Goal: Task Accomplishment & Management: Use online tool/utility

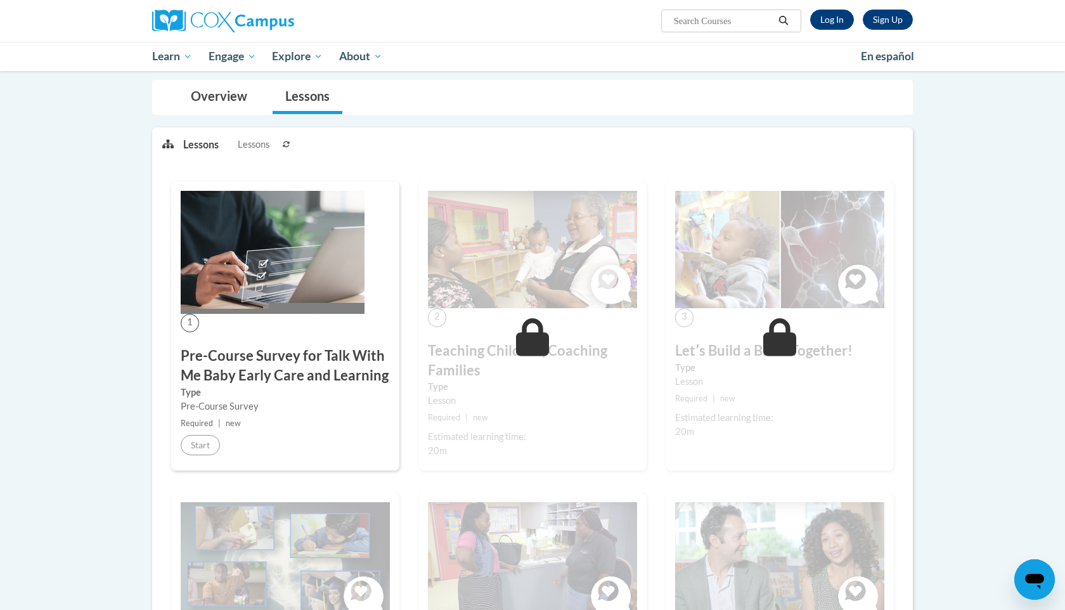
scroll to position [16, 0]
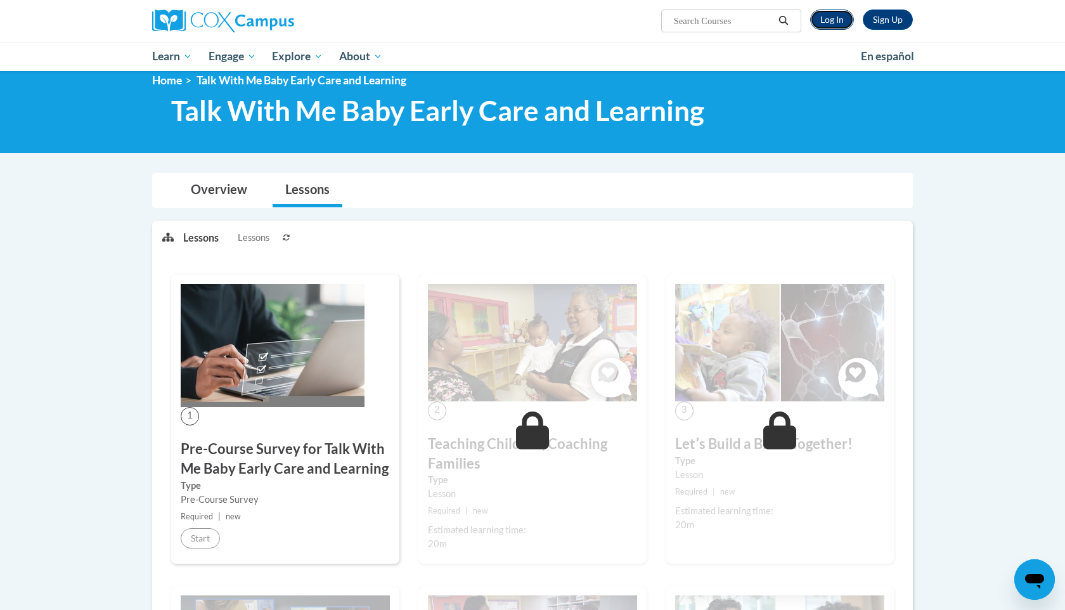
click at [839, 20] on link "Log In" at bounding box center [832, 20] width 44 height 20
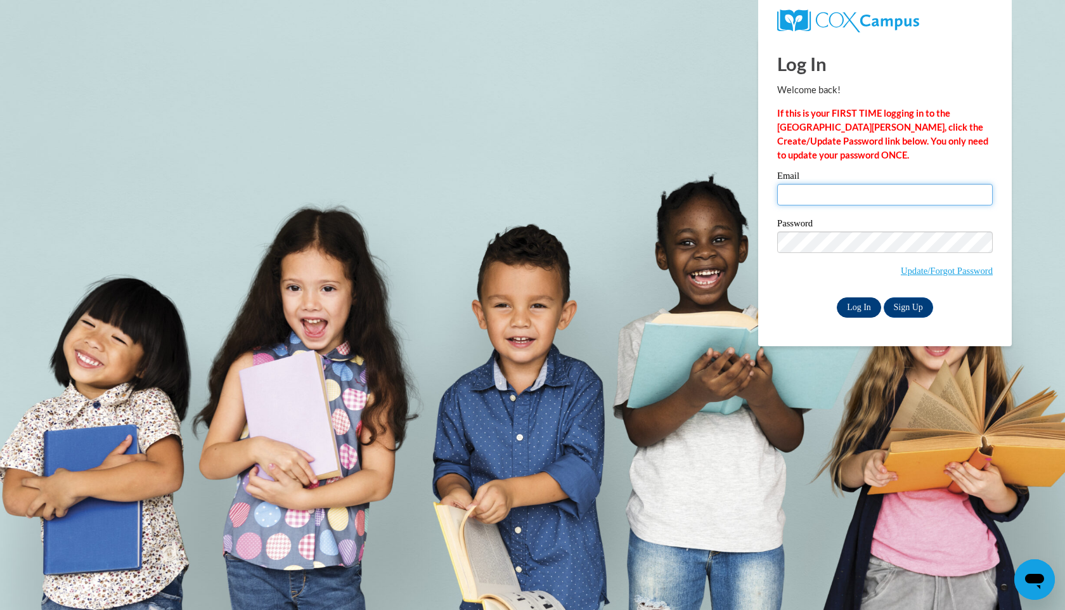
type input "[EMAIL_ADDRESS][DOMAIN_NAME]"
click at [865, 307] on input "Log In" at bounding box center [859, 307] width 44 height 20
click at [866, 311] on input "Log In" at bounding box center [859, 307] width 44 height 20
click at [1045, 66] on body "Log In Welcome back! If this is your FIRST TIME logging in to the NEW Cox Campu…" at bounding box center [532, 305] width 1065 height 610
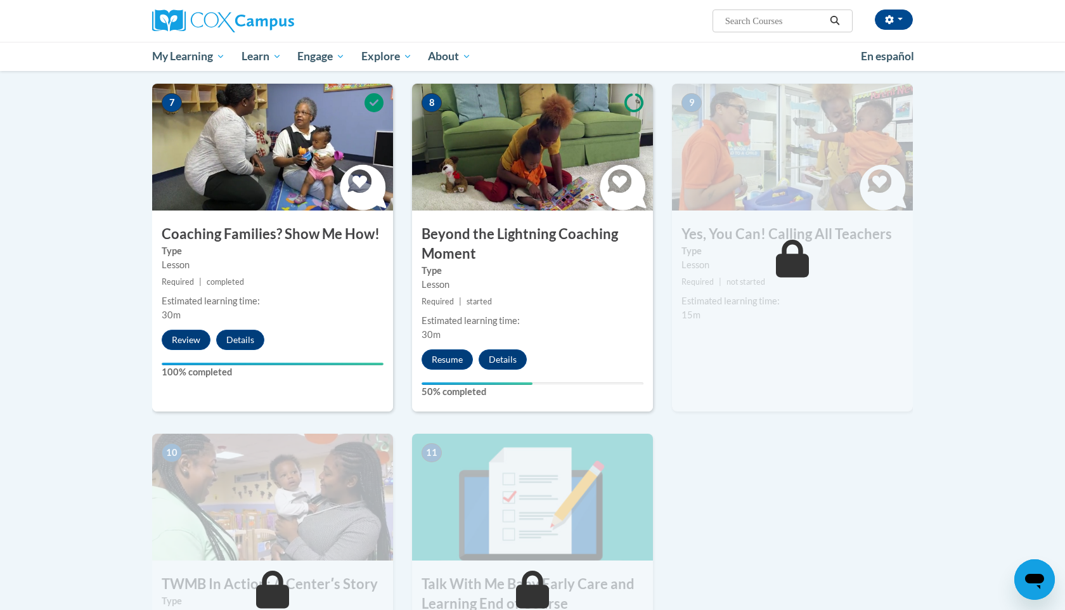
scroll to position [986, 0]
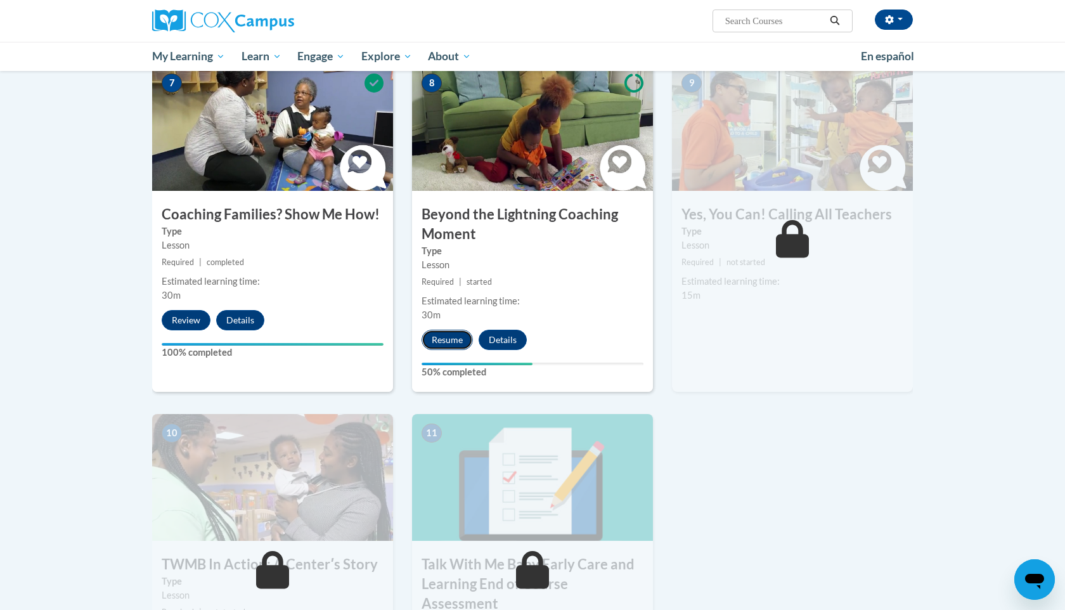
click at [440, 330] on button "Resume" at bounding box center [446, 340] width 51 height 20
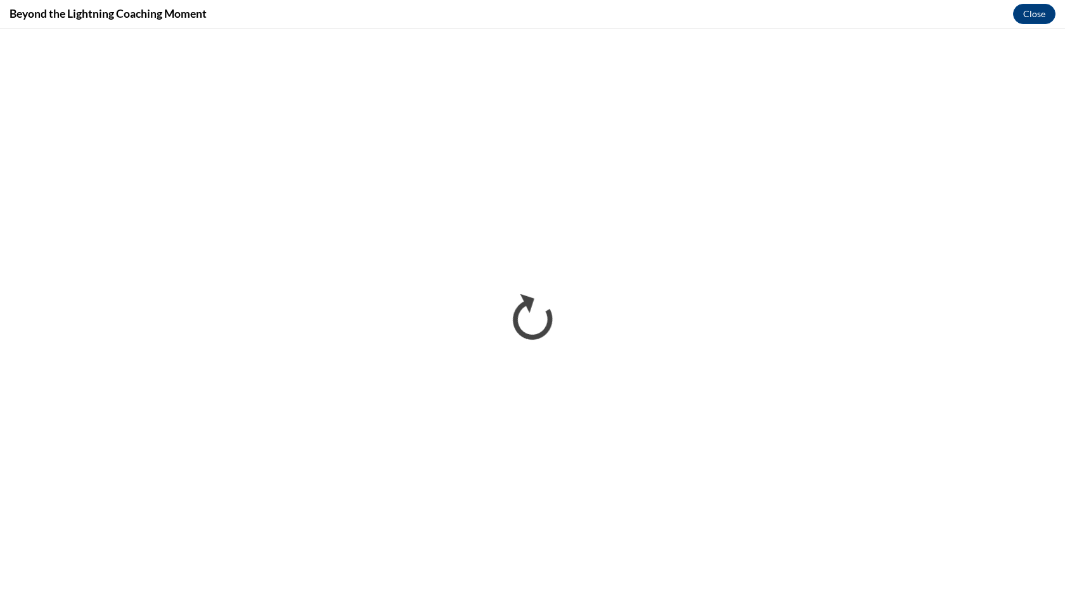
scroll to position [0, 0]
